Goal: Task Accomplishment & Management: Manage account settings

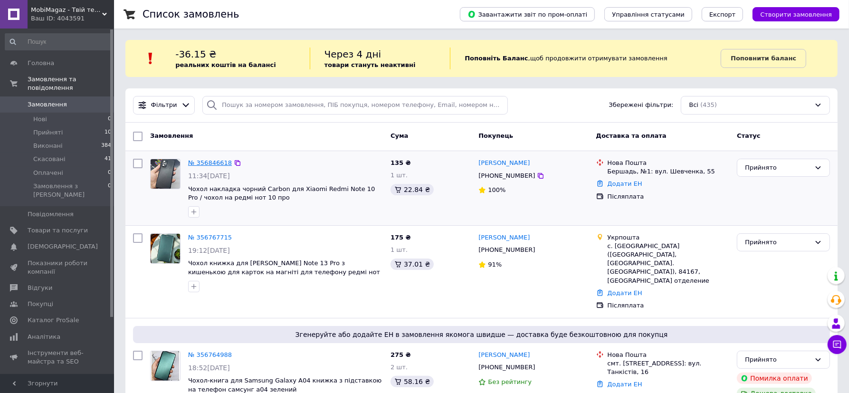
click at [207, 163] on link "№ 356846618" at bounding box center [210, 162] width 44 height 7
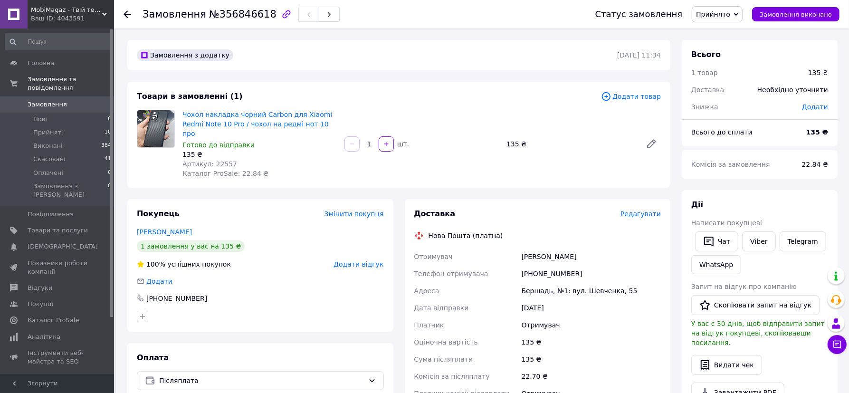
click at [632, 210] on span "Редагувати" at bounding box center [641, 214] width 40 height 8
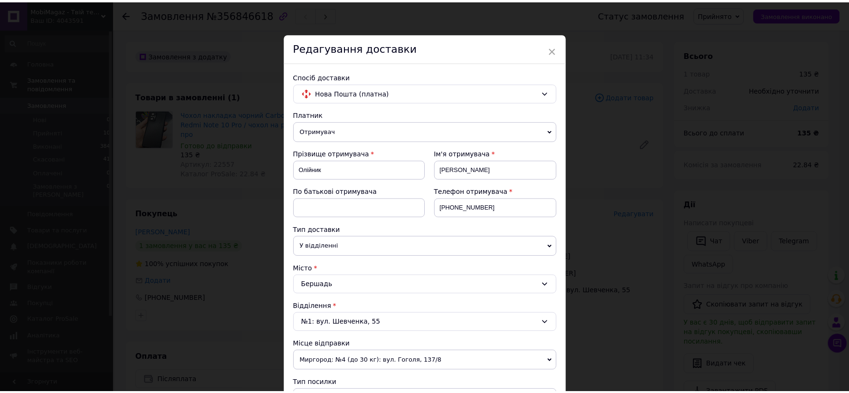
scroll to position [391, 0]
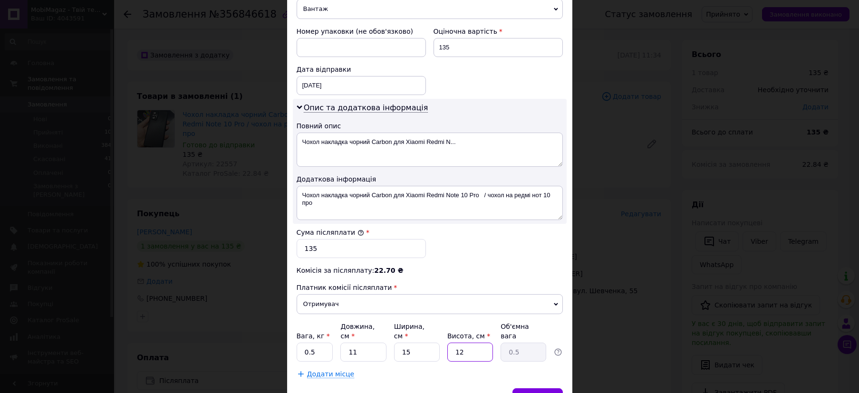
click at [468, 343] on input "12" at bounding box center [470, 352] width 46 height 19
type input "1"
type input "0.1"
type input "1"
click at [318, 343] on input "0.5" at bounding box center [315, 352] width 37 height 19
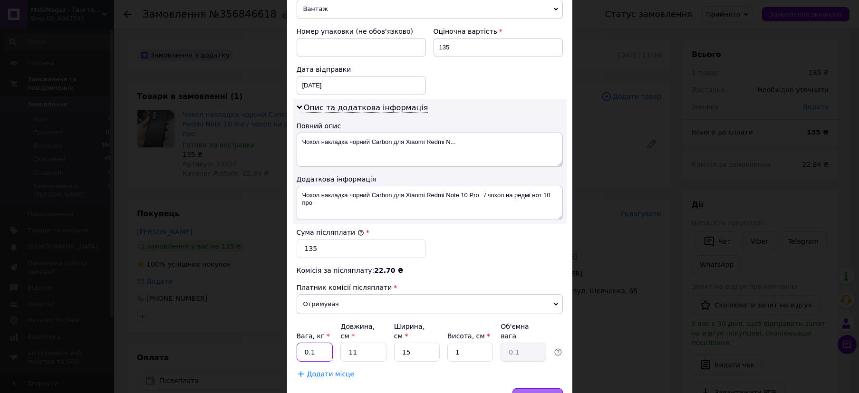
type input "0.1"
click at [523, 388] on div "Зберегти" at bounding box center [537, 397] width 50 height 19
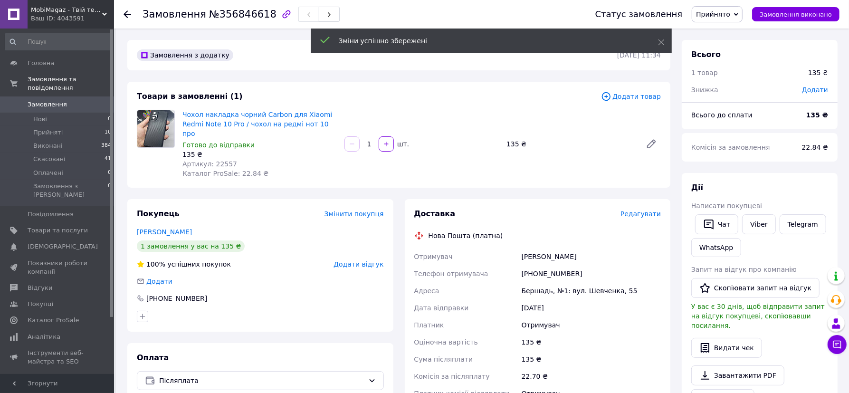
scroll to position [167, 0]
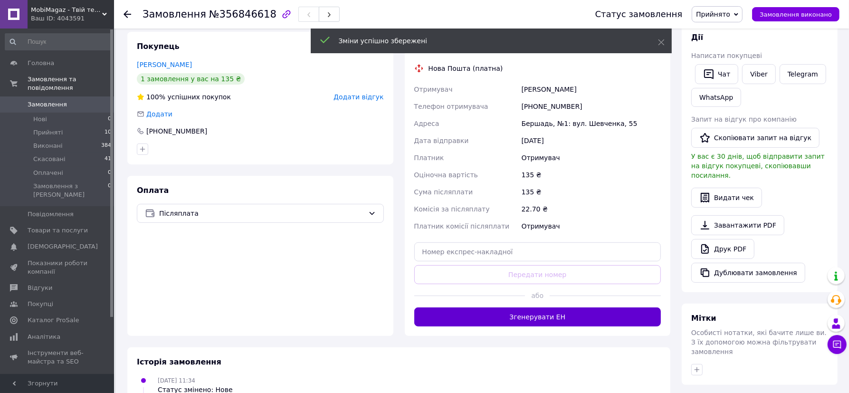
click at [502, 308] on button "Згенерувати ЕН" at bounding box center [537, 316] width 247 height 19
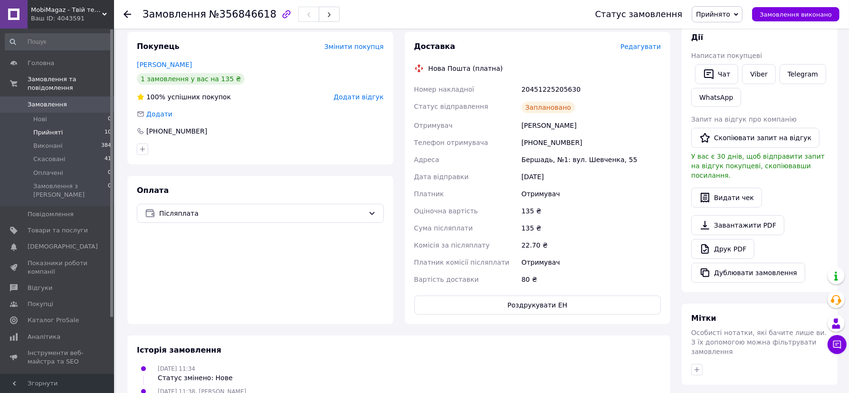
click at [94, 126] on li "Прийняті 10" at bounding box center [58, 132] width 117 height 13
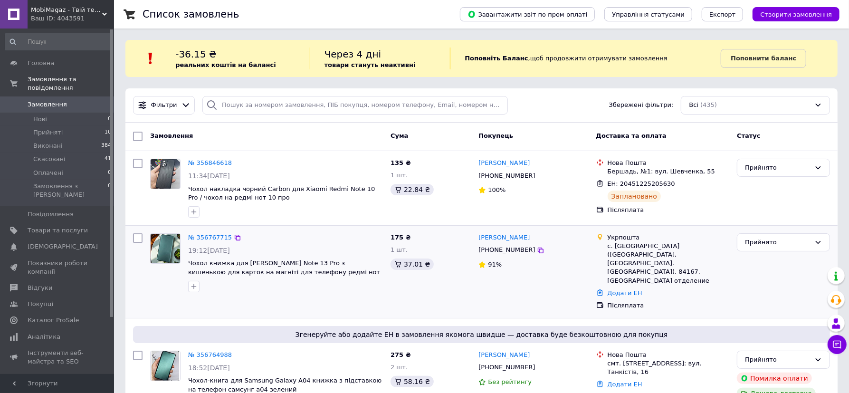
scroll to position [56, 0]
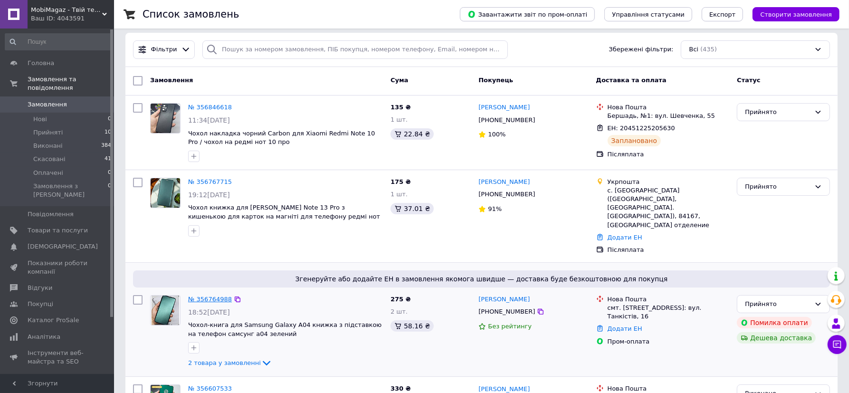
click at [204, 296] on link "№ 356764988" at bounding box center [210, 299] width 44 height 7
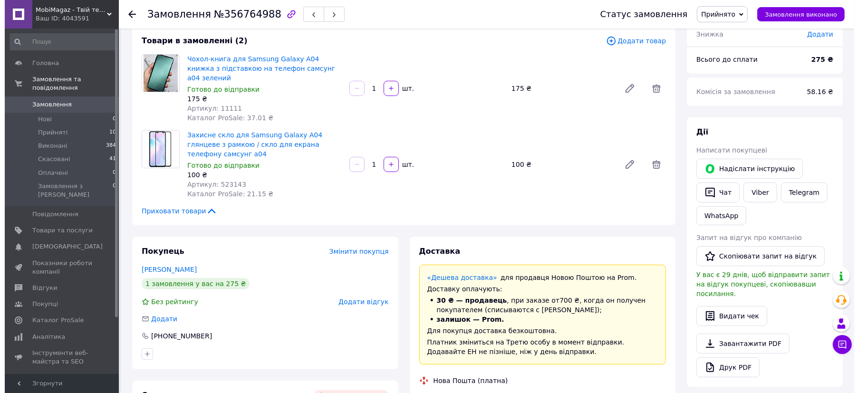
scroll to position [167, 0]
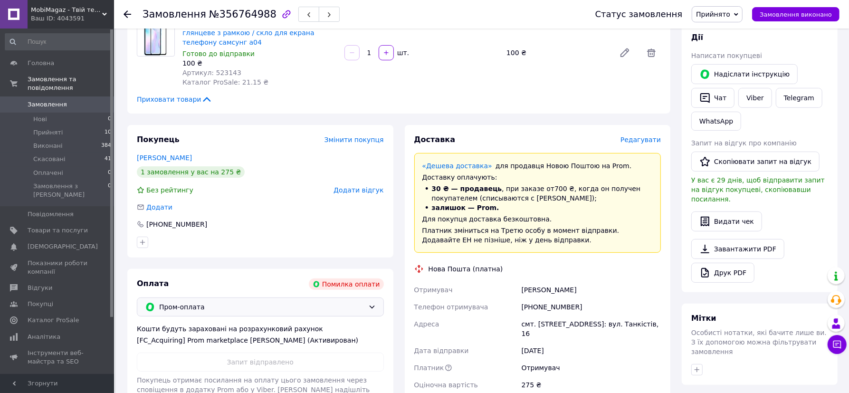
click at [356, 302] on span "Пром-оплата" at bounding box center [261, 307] width 205 height 10
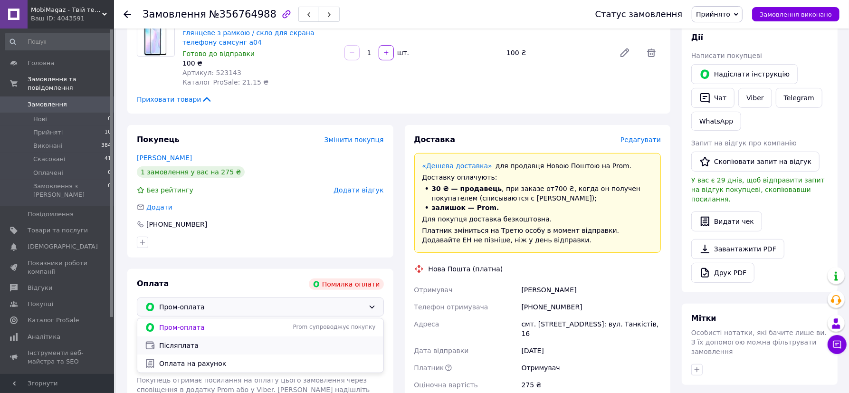
click at [237, 341] on span "Післяплата" at bounding box center [267, 346] width 217 height 10
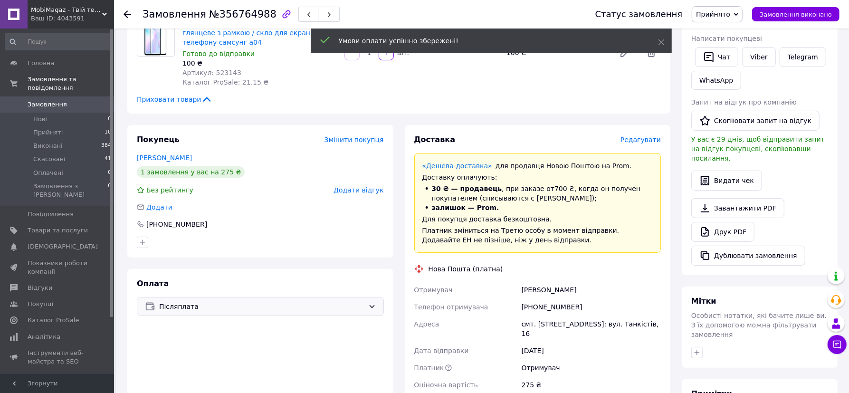
click at [639, 136] on span "Редагувати" at bounding box center [641, 140] width 40 height 8
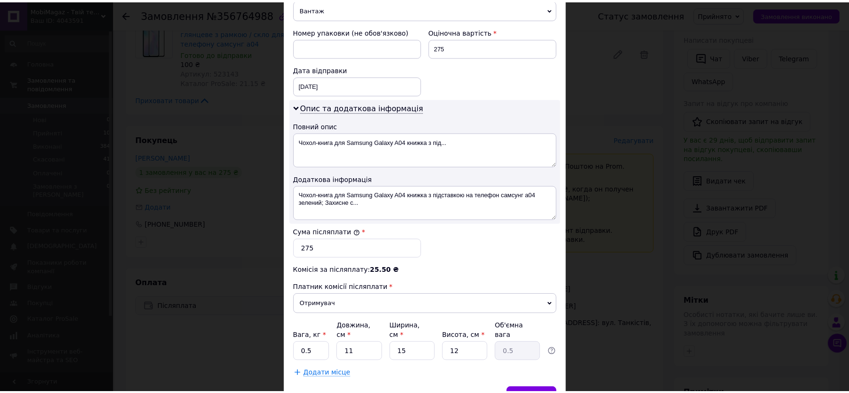
scroll to position [437, 0]
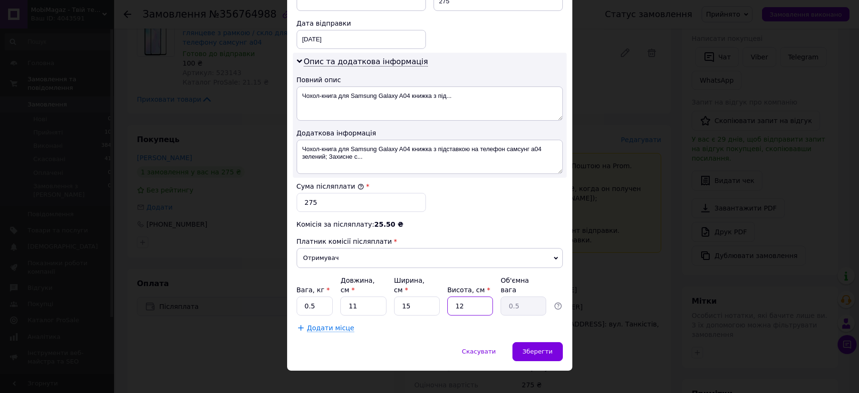
click at [465, 297] on input "12" at bounding box center [470, 306] width 46 height 19
type input "1"
type input "0.1"
type input "1"
click at [316, 297] on input "0.5" at bounding box center [315, 306] width 37 height 19
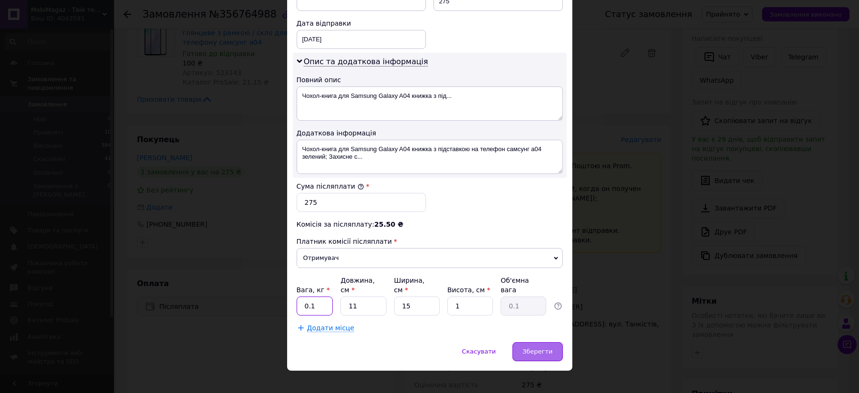
type input "0.1"
click at [536, 348] on span "Зберегти" at bounding box center [537, 351] width 30 height 7
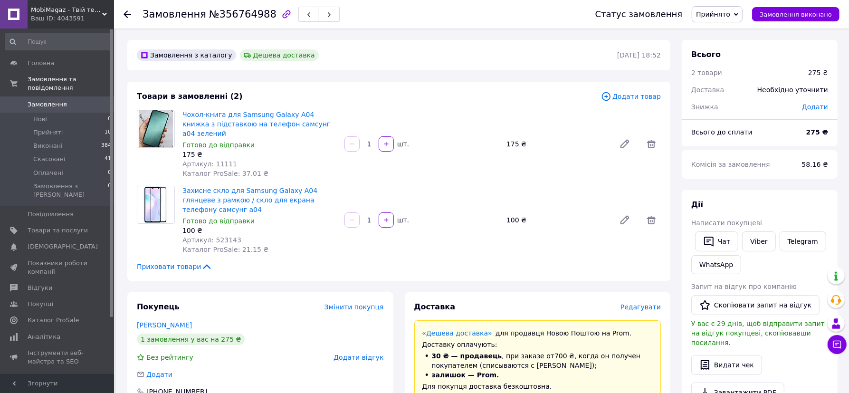
scroll to position [391, 0]
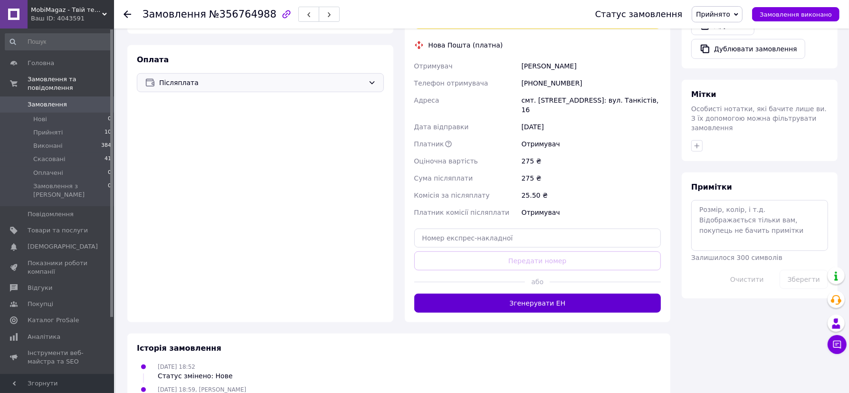
click at [493, 294] on button "Згенерувати ЕН" at bounding box center [537, 303] width 247 height 19
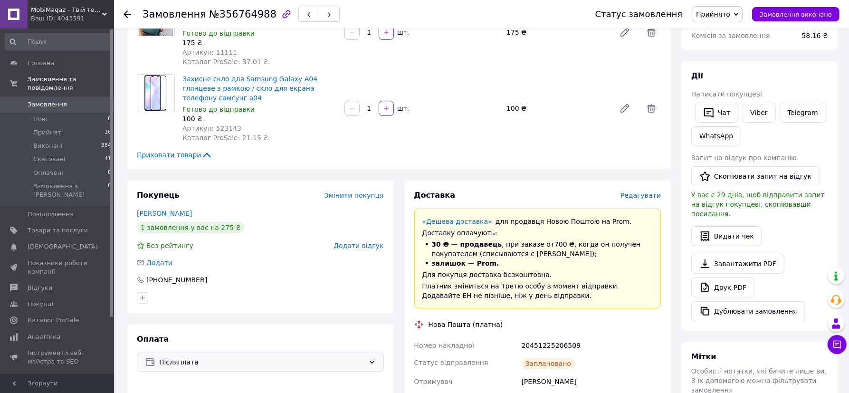
scroll to position [167, 0]
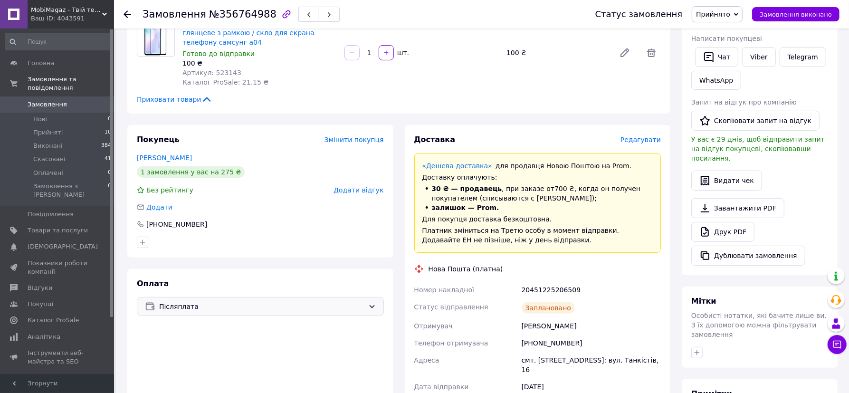
click at [528, 281] on div "20451225206509" at bounding box center [591, 289] width 143 height 17
copy div "20451225206509"
click at [46, 128] on span "Прийняті" at bounding box center [47, 132] width 29 height 9
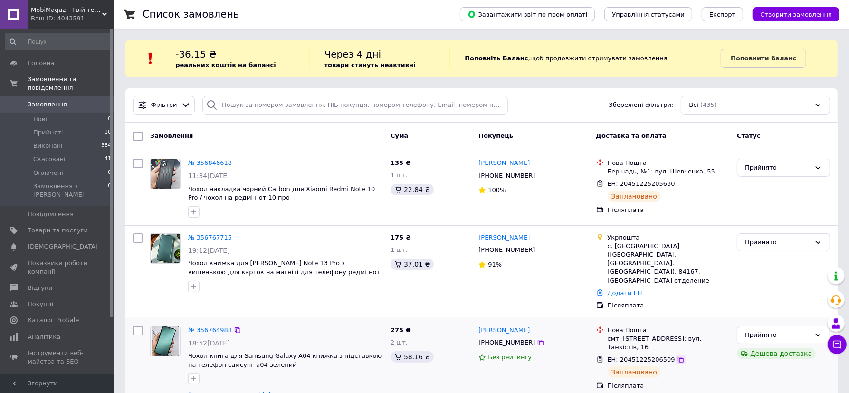
click at [676, 355] on div at bounding box center [681, 360] width 10 height 10
click at [677, 356] on icon at bounding box center [681, 360] width 8 height 8
click at [676, 180] on div at bounding box center [681, 184] width 10 height 10
click at [677, 183] on icon at bounding box center [681, 184] width 8 height 8
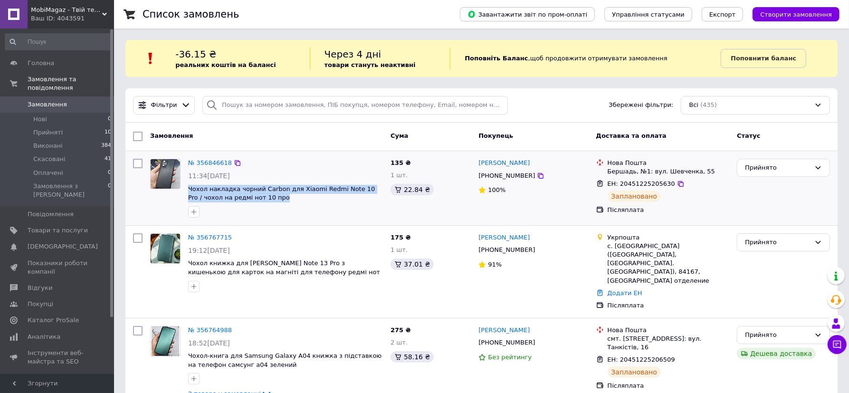
drag, startPoint x: 268, startPoint y: 196, endPoint x: 186, endPoint y: 188, distance: 82.6
click at [186, 188] on div "№ 356846618 11:34[DATE] Чохол накладка чорний Carbon для Xiaomi Redmi Note 10 P…" at bounding box center [285, 188] width 202 height 67
copy span "Чохол накладка чорний Carbon для Xiaomi Redmi Note 10 Pro / чохол на редмі нот …"
click at [61, 226] on span "Товари та послуги" at bounding box center [58, 230] width 60 height 9
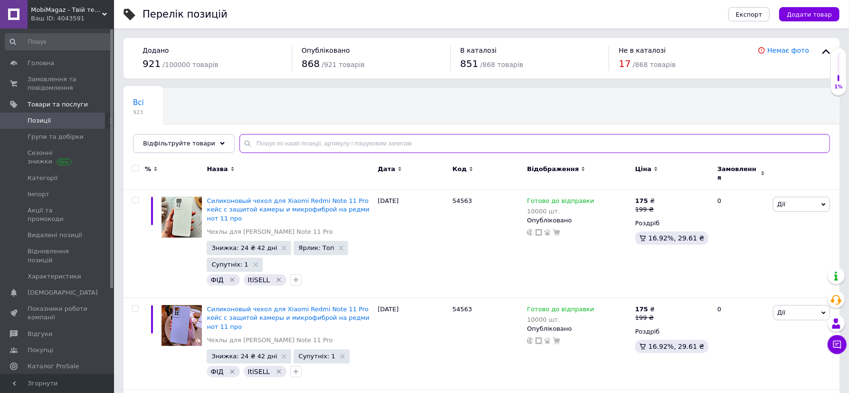
click at [365, 140] on input "text" at bounding box center [534, 143] width 591 height 19
paste input "Чохол накладка чорний Carbon для Xiaomi Redmi Note 10 Pro / чохол на редмі нот …"
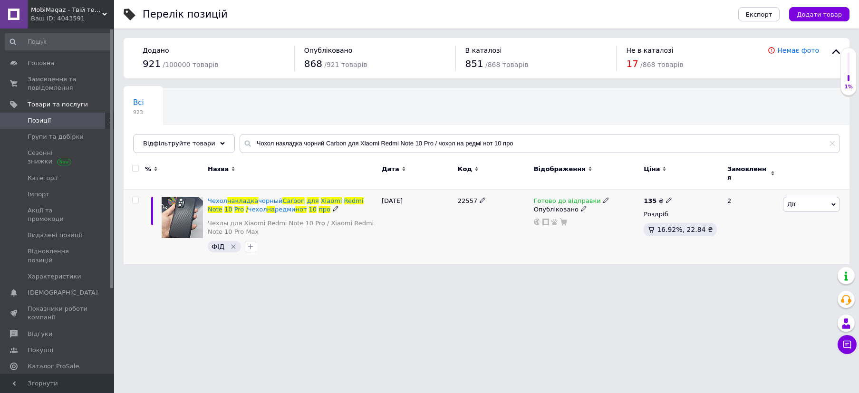
click at [603, 197] on icon at bounding box center [606, 200] width 6 height 6
click at [618, 223] on li "Немає в наявності" at bounding box center [655, 229] width 90 height 13
click at [558, 231] on div "Готово до відправки Наявність Немає в наявності В наявності Під замовлення Гото…" at bounding box center [586, 227] width 110 height 75
drag, startPoint x: 422, startPoint y: 143, endPoint x: 532, endPoint y: 147, distance: 109.9
click at [532, 147] on input "Чохол накладка чорний Carbon для Xiaomi Redmi Note 10 Pro / чохол на редмі нот …" at bounding box center [539, 143] width 600 height 19
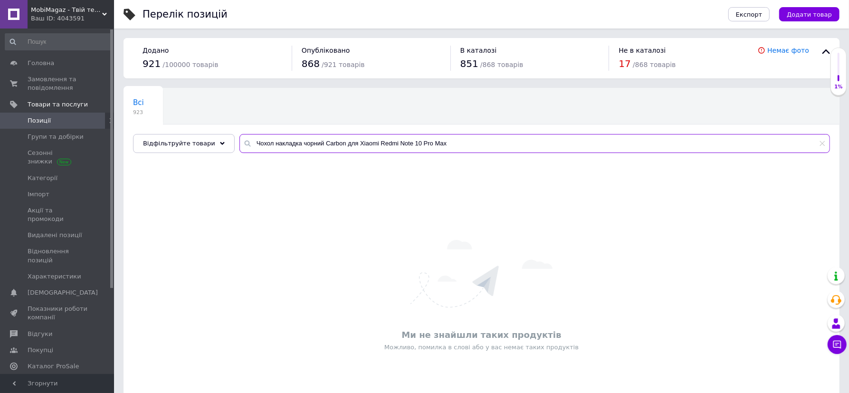
drag, startPoint x: 445, startPoint y: 145, endPoint x: 239, endPoint y: 145, distance: 206.2
click at [239, 145] on div "Чохол накладка чорний Carbon для Xiaomi Redmi Note 10 Pro Max" at bounding box center [534, 143] width 591 height 19
click at [312, 151] on input "Чохол накладка чорний Carbon для Xiaomi Redmi Note 10 Pro Max" at bounding box center [534, 143] width 591 height 19
click at [314, 150] on input "Чохол накладка чорний Carbon для Xiaomi Redmi Note 10 Pro Max" at bounding box center [534, 143] width 591 height 19
click at [319, 146] on input "Чохол накладка чорний Carbon для Xiaomi Redmi Note 10 Pro Max" at bounding box center [534, 143] width 591 height 19
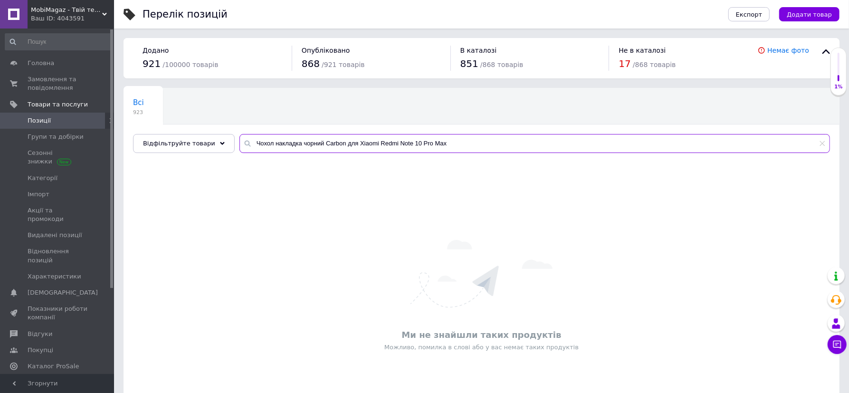
click at [319, 146] on input "Чохол накладка чорний Carbon для Xiaomi Redmi Note 10 Pro Max" at bounding box center [534, 143] width 591 height 19
type input "Чохол накладка чорний Carbon для Xiaomi Redmi Note 10 Pro Max"
drag, startPoint x: 476, startPoint y: 129, endPoint x: 446, endPoint y: 135, distance: 30.1
click at [446, 134] on div "Всі 923 Ok Відфільтровано... Зберегти Нічого не знайдено Можливо, помилка у сло…" at bounding box center [482, 120] width 716 height 65
drag, startPoint x: 375, startPoint y: 149, endPoint x: 211, endPoint y: 149, distance: 163.9
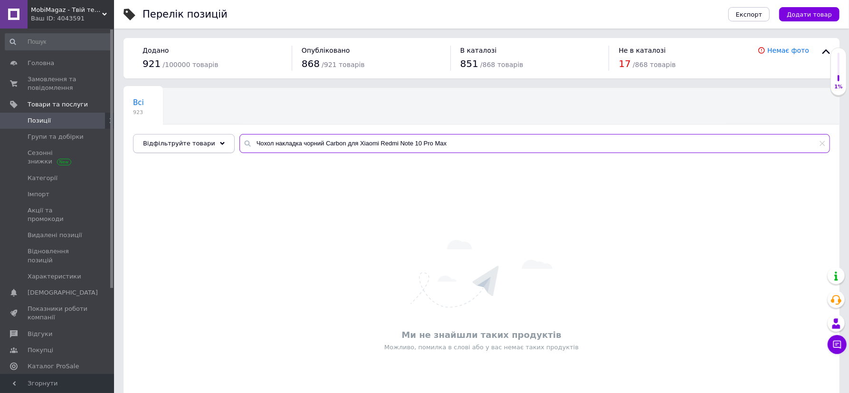
click at [211, 149] on div "Відфільтруйте товари Чохол накладка чорний Carbon для Xiaomi Redmi Note 10 Pro …" at bounding box center [481, 143] width 697 height 19
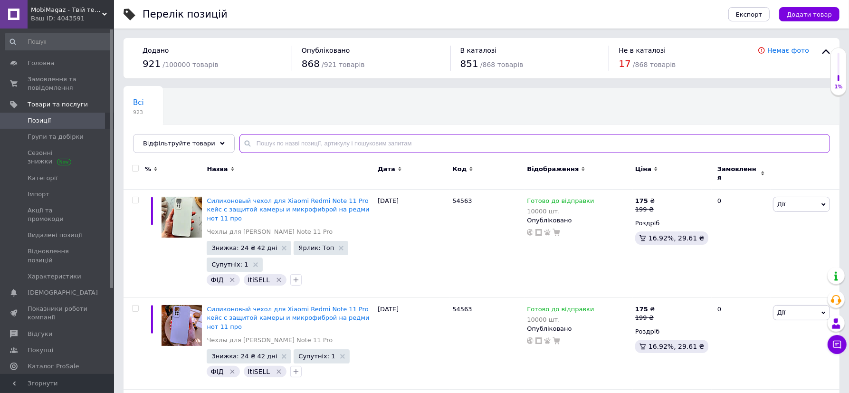
click at [326, 144] on input "text" at bounding box center [534, 143] width 591 height 19
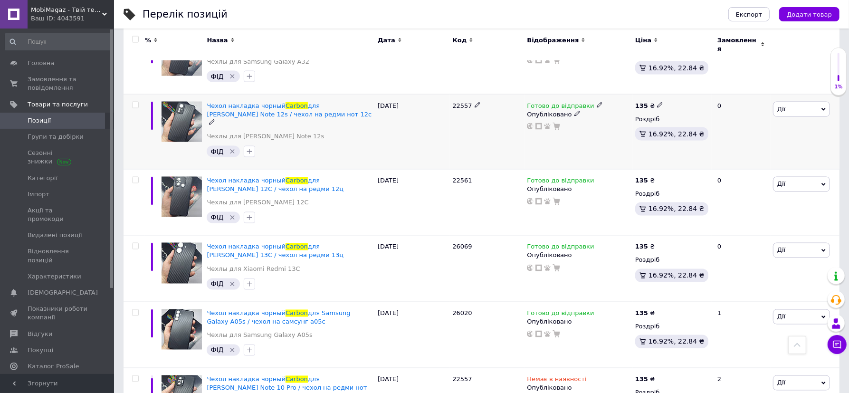
scroll to position [1341, 0]
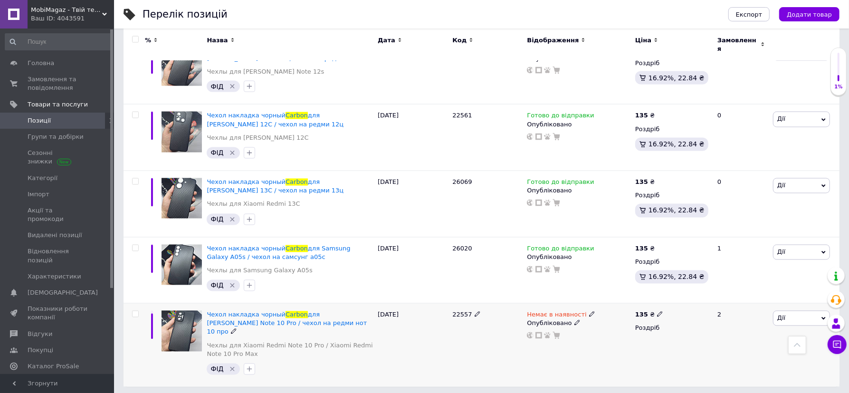
type input "Carbon"
click at [574, 320] on icon at bounding box center [577, 323] width 6 height 6
click at [566, 335] on li "Прихований" at bounding box center [576, 341] width 107 height 13
